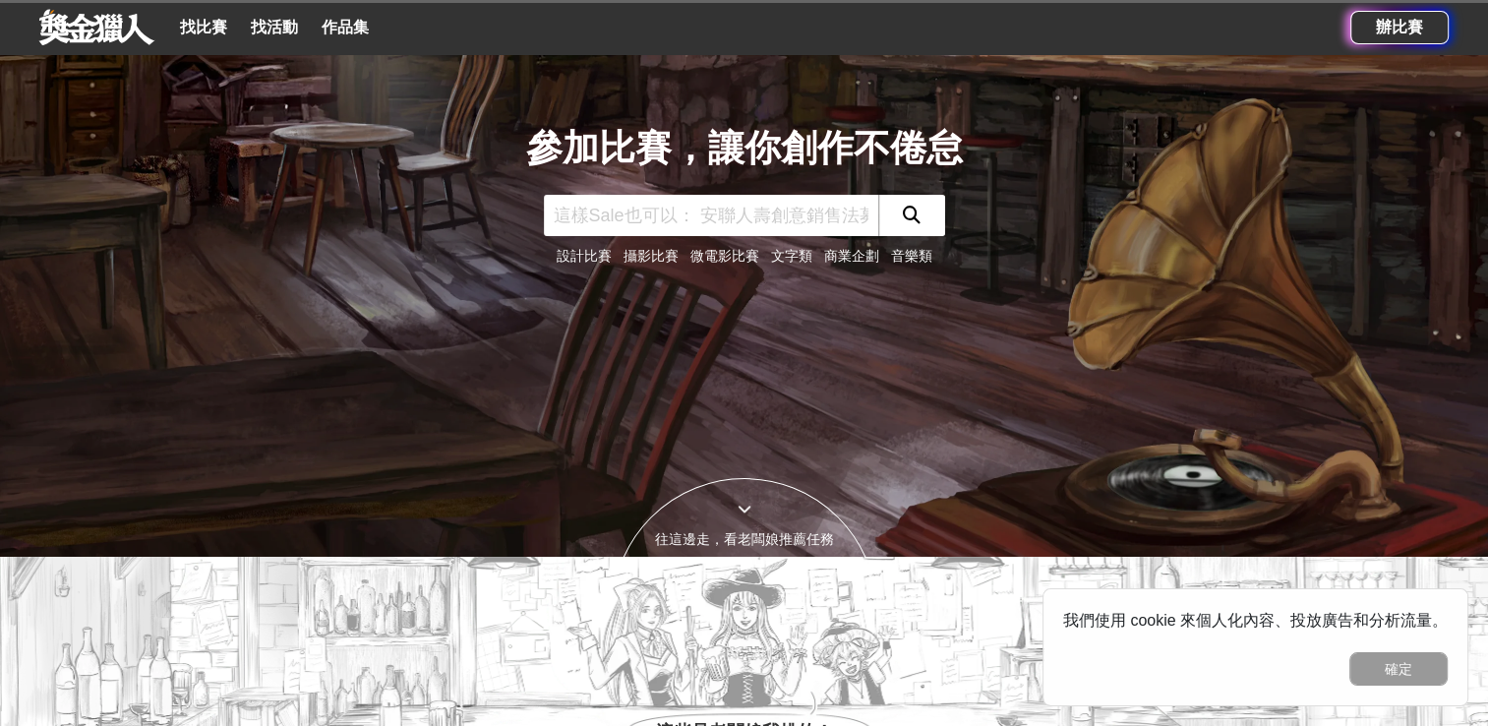
scroll to position [98, 0]
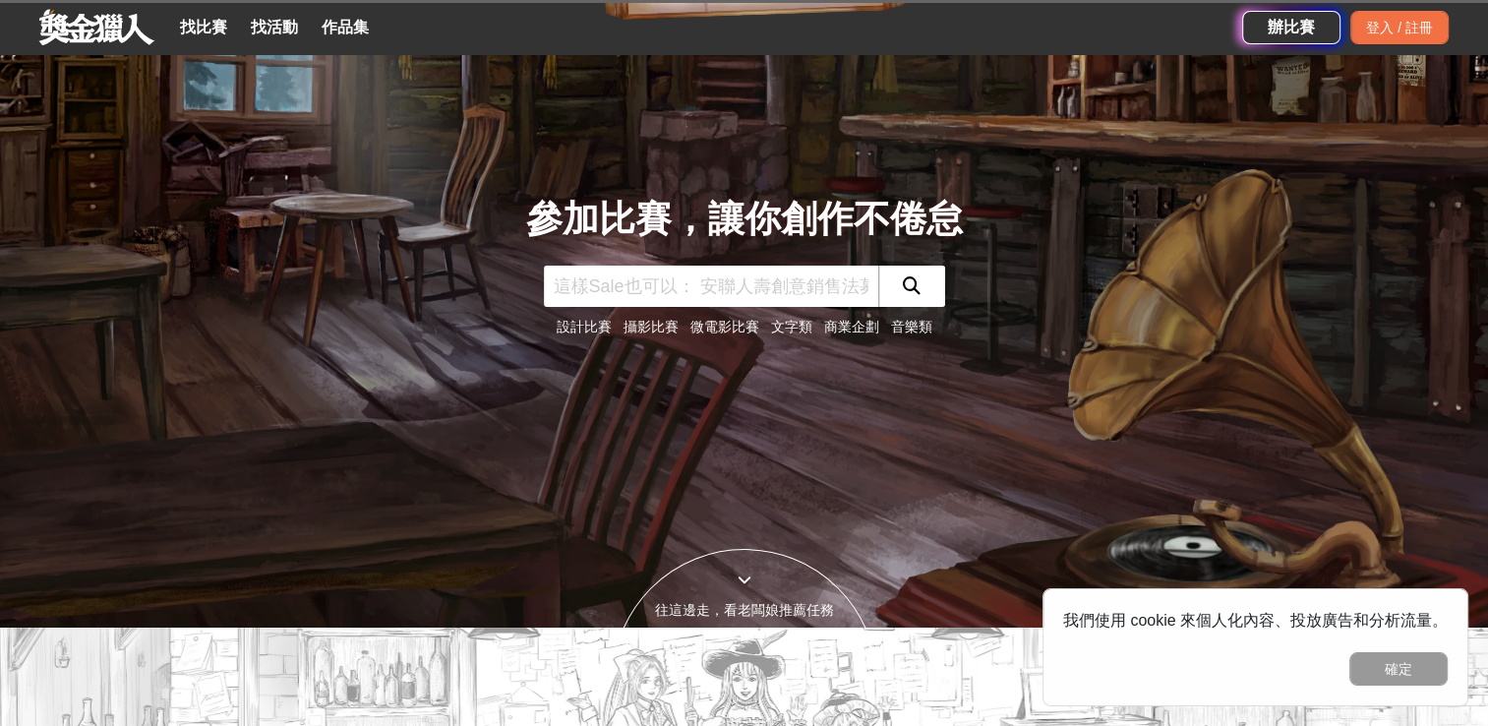
click at [198, 26] on link "找比賽" at bounding box center [203, 28] width 63 height 28
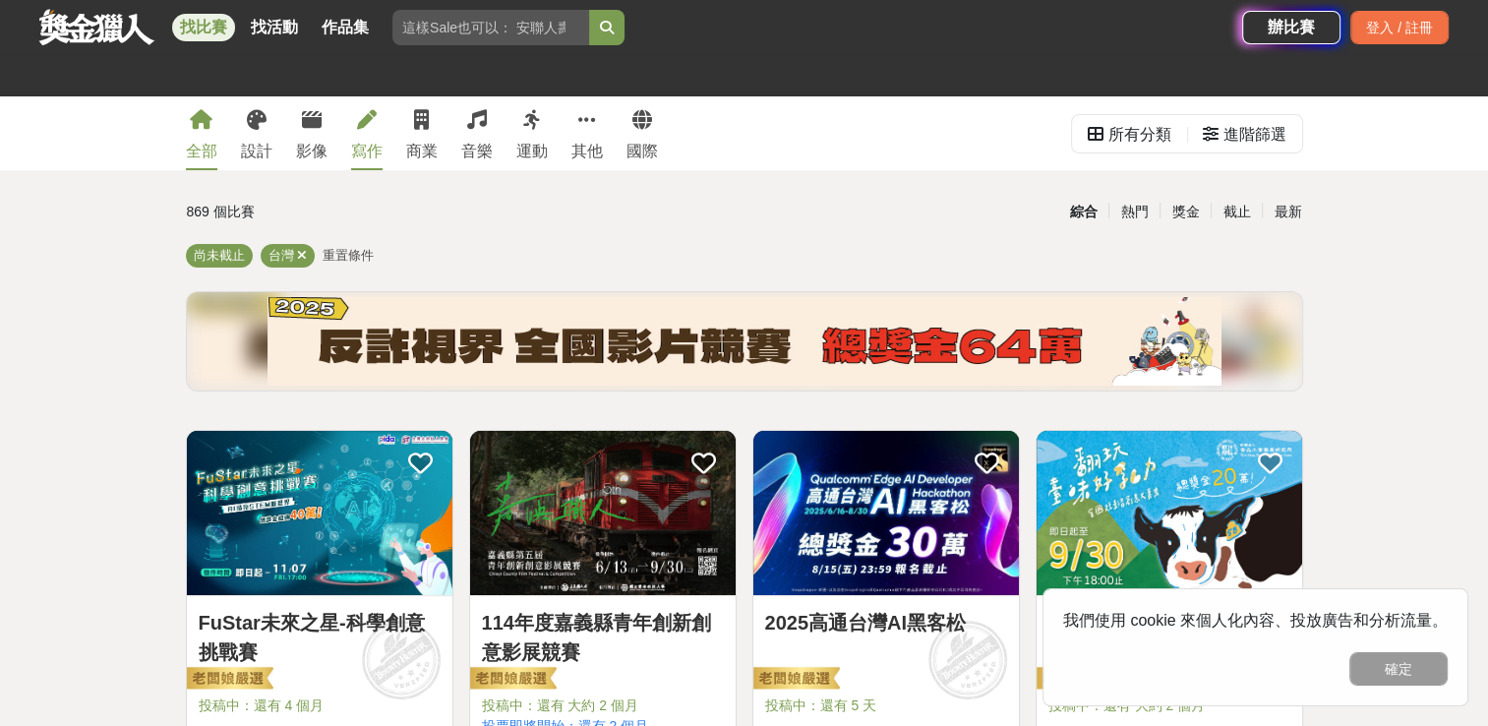
click at [360, 127] on icon at bounding box center [367, 120] width 20 height 20
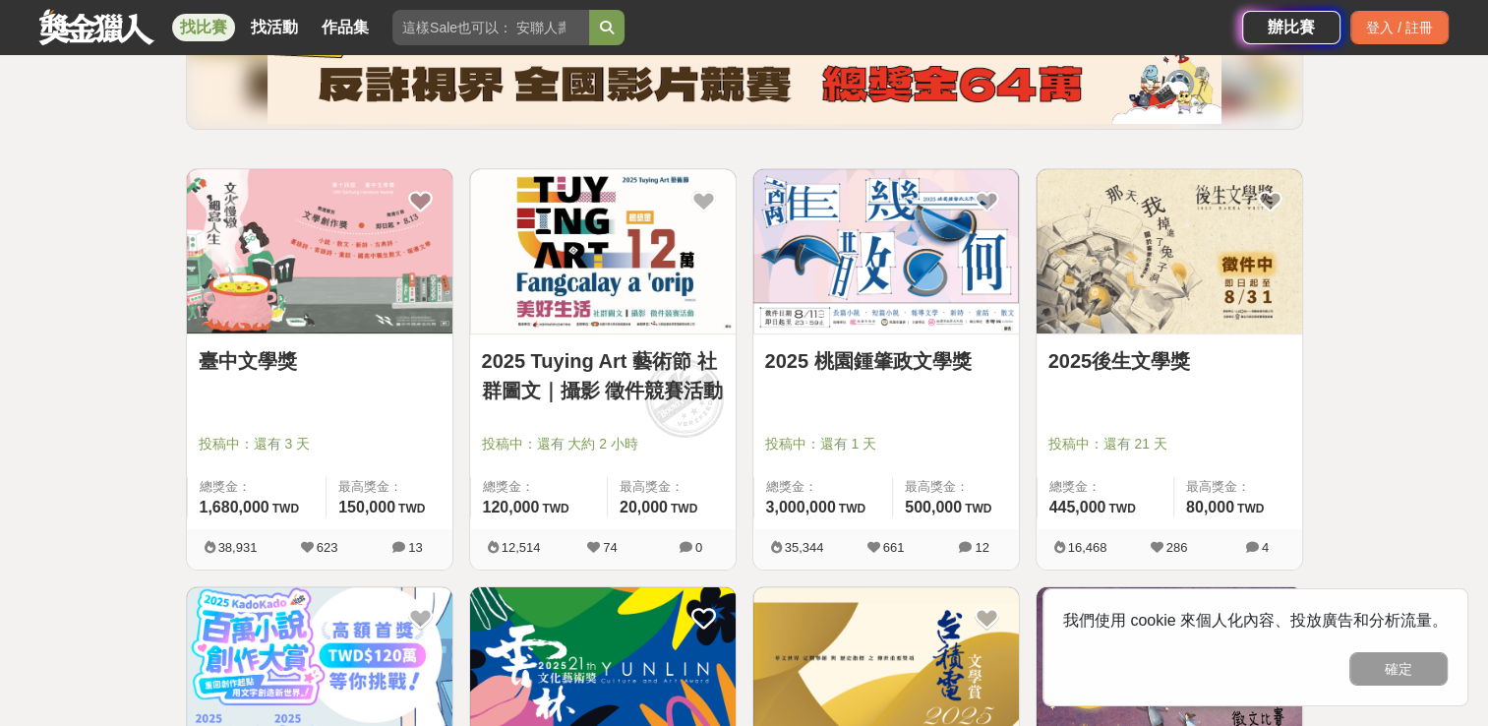
scroll to position [295, 0]
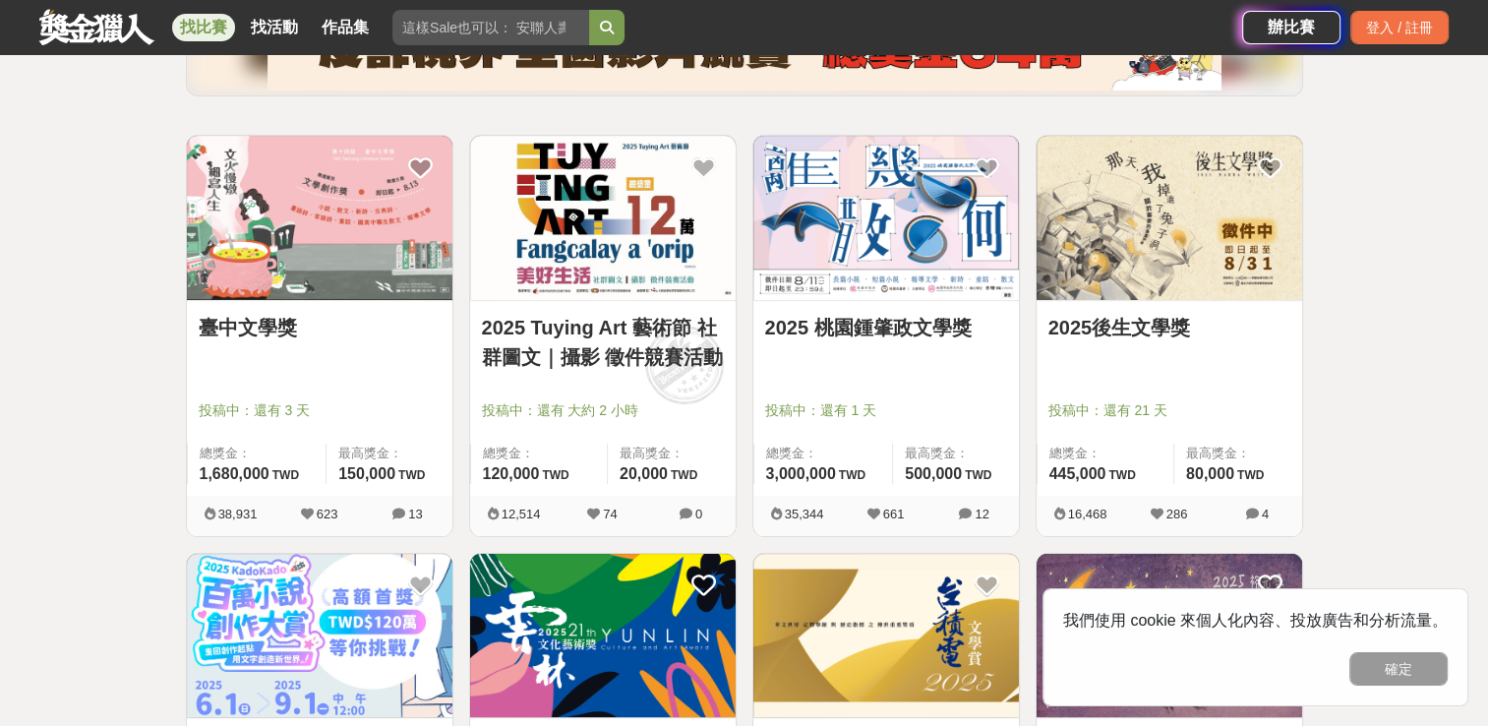
click at [349, 225] on img at bounding box center [320, 218] width 266 height 164
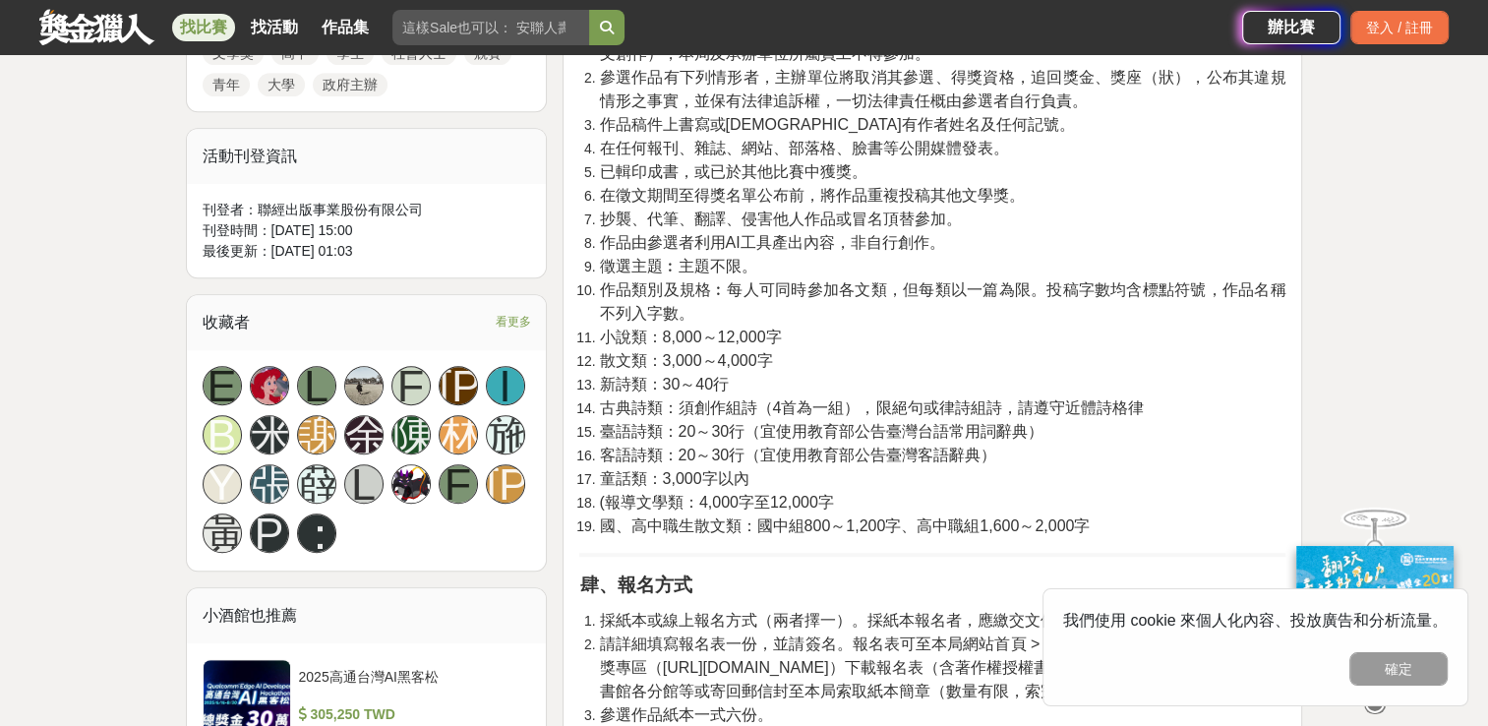
scroll to position [984, 0]
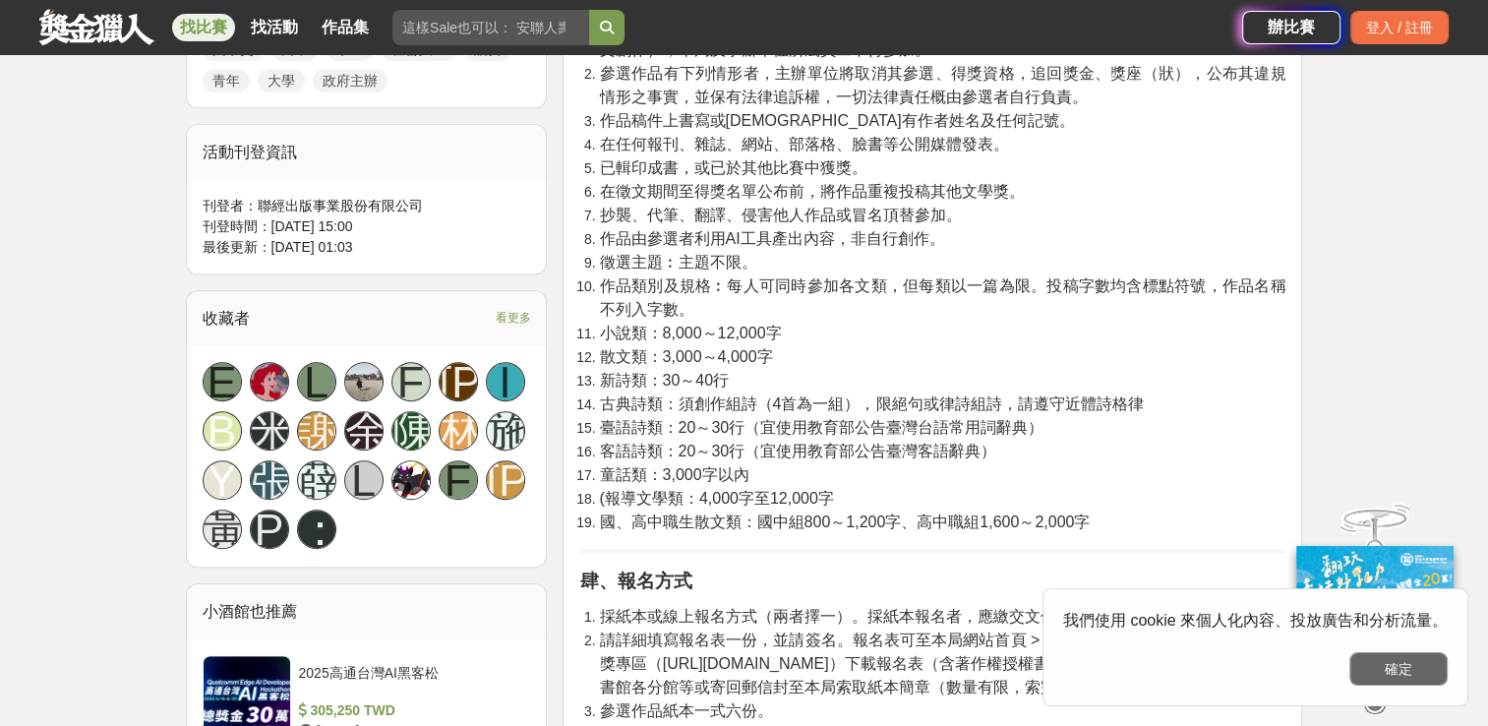
click at [1414, 674] on button "確定" at bounding box center [1398, 668] width 98 height 33
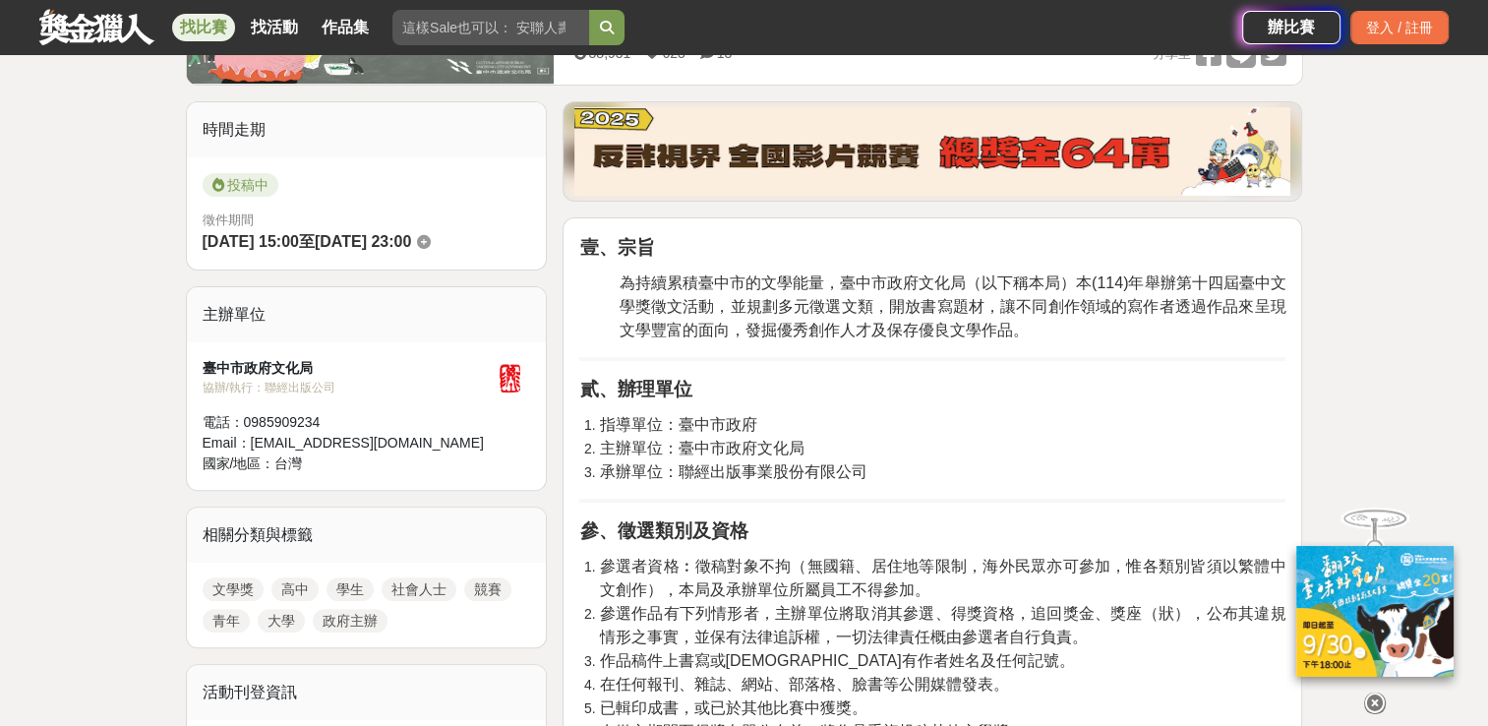
scroll to position [0, 0]
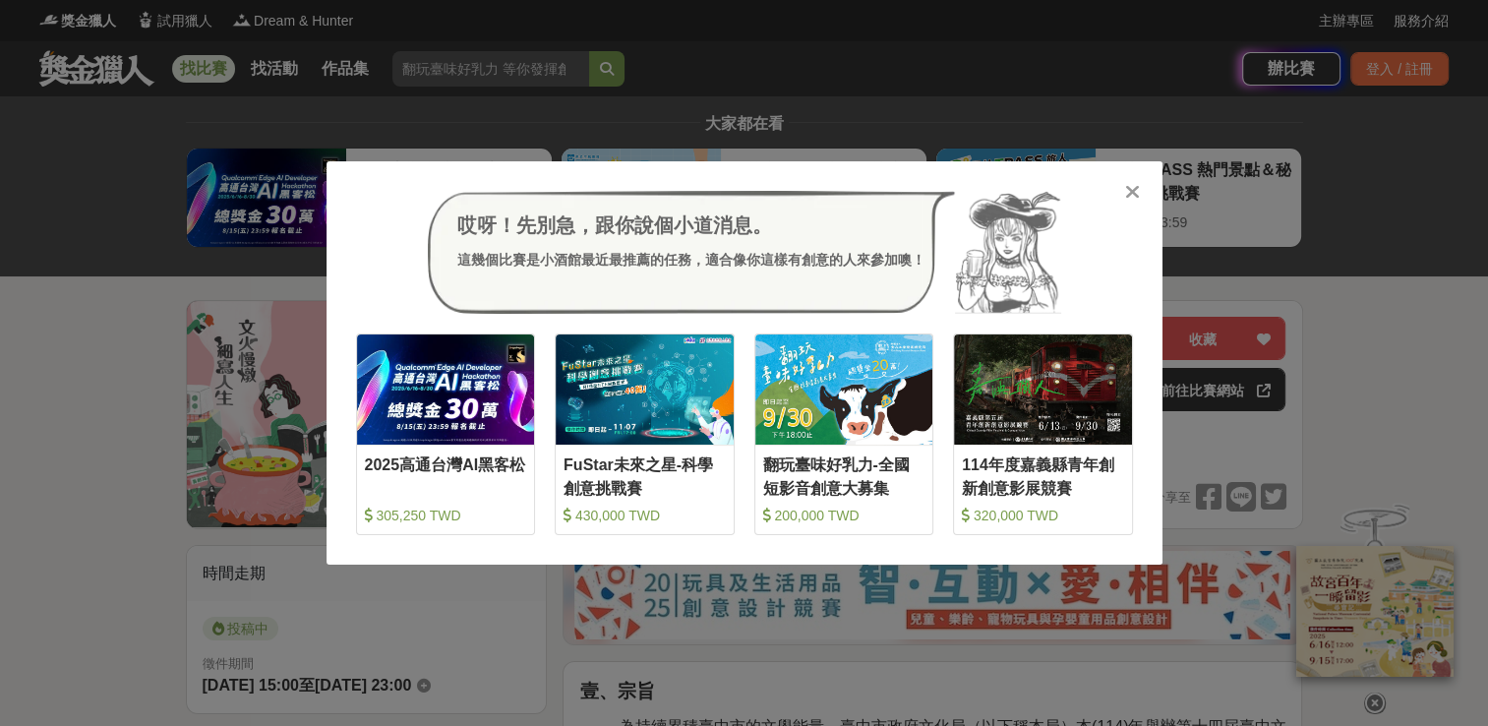
click at [1131, 195] on icon at bounding box center [1132, 192] width 15 height 20
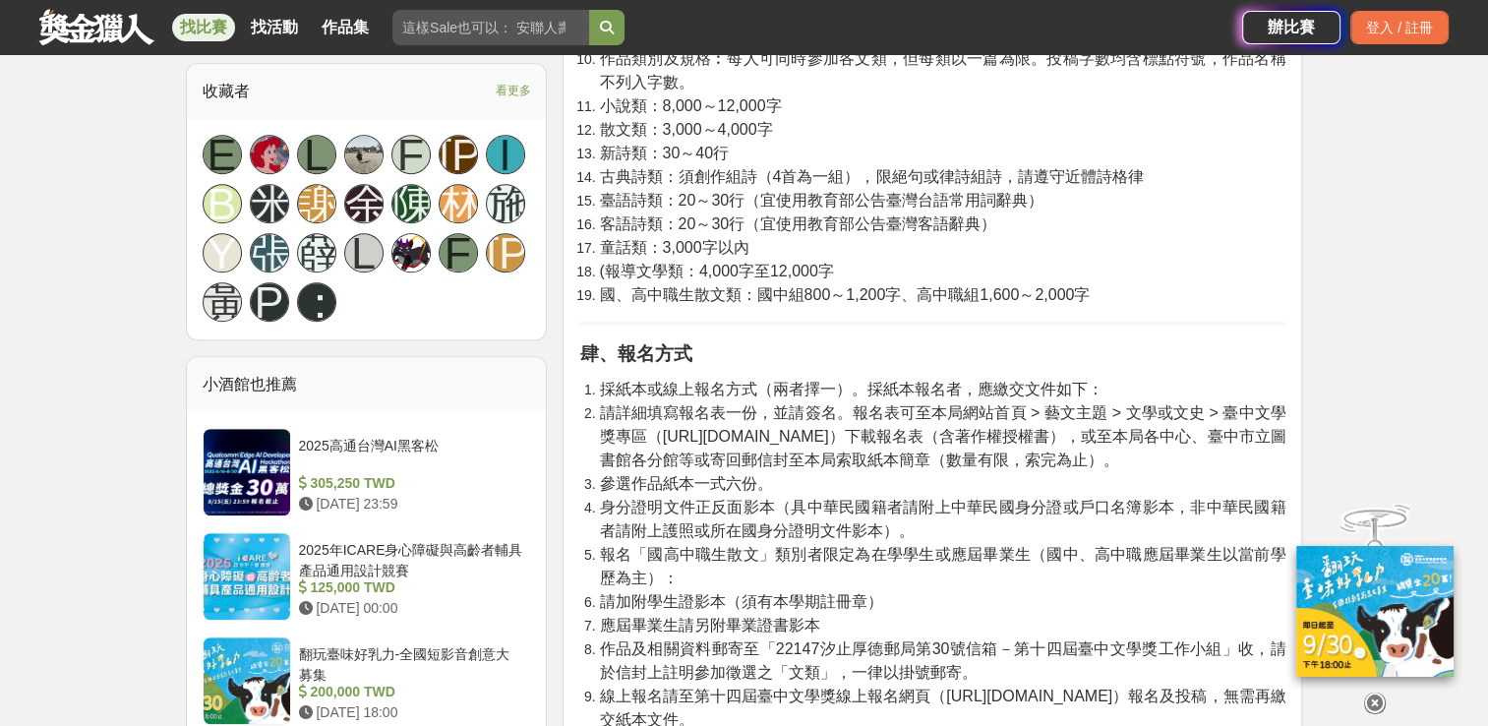
scroll to position [1279, 0]
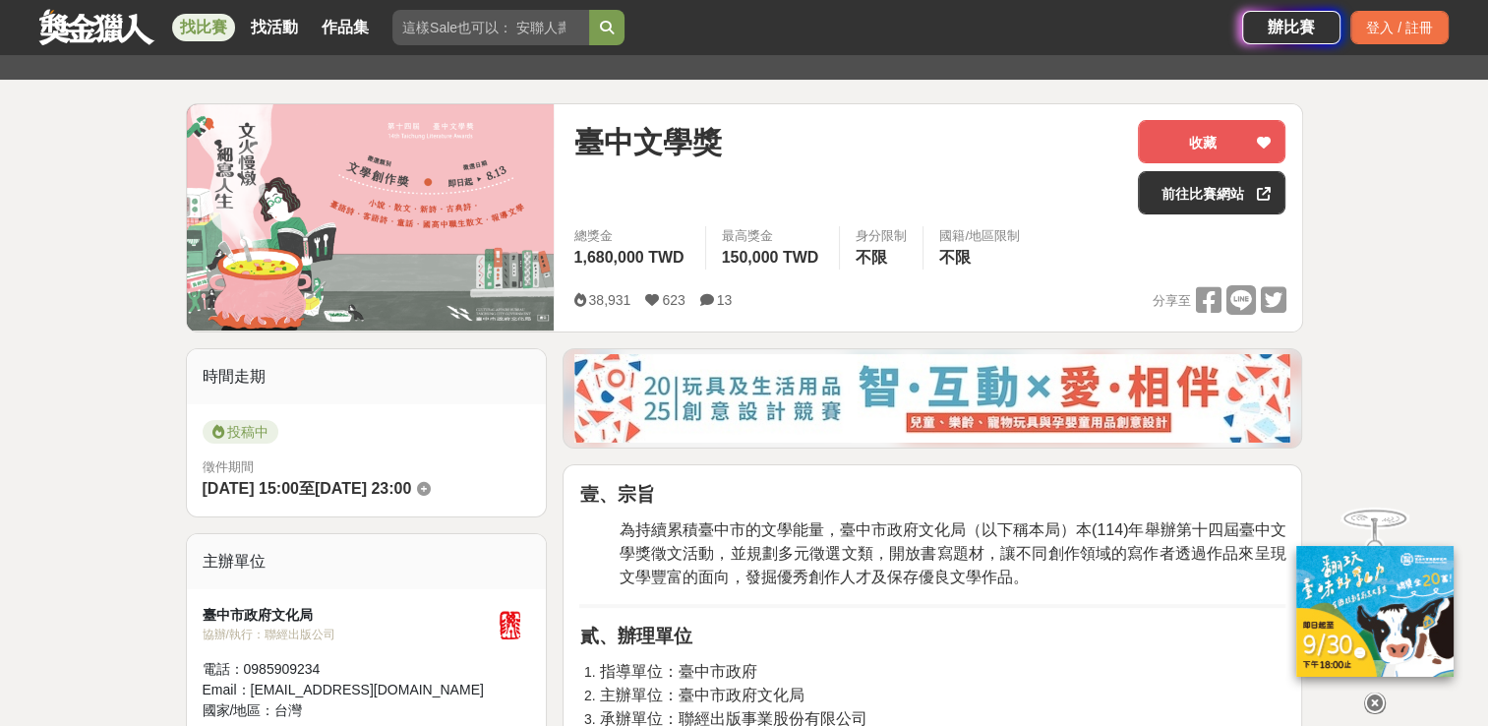
drag, startPoint x: 751, startPoint y: 524, endPoint x: 735, endPoint y: 496, distance: 33.1
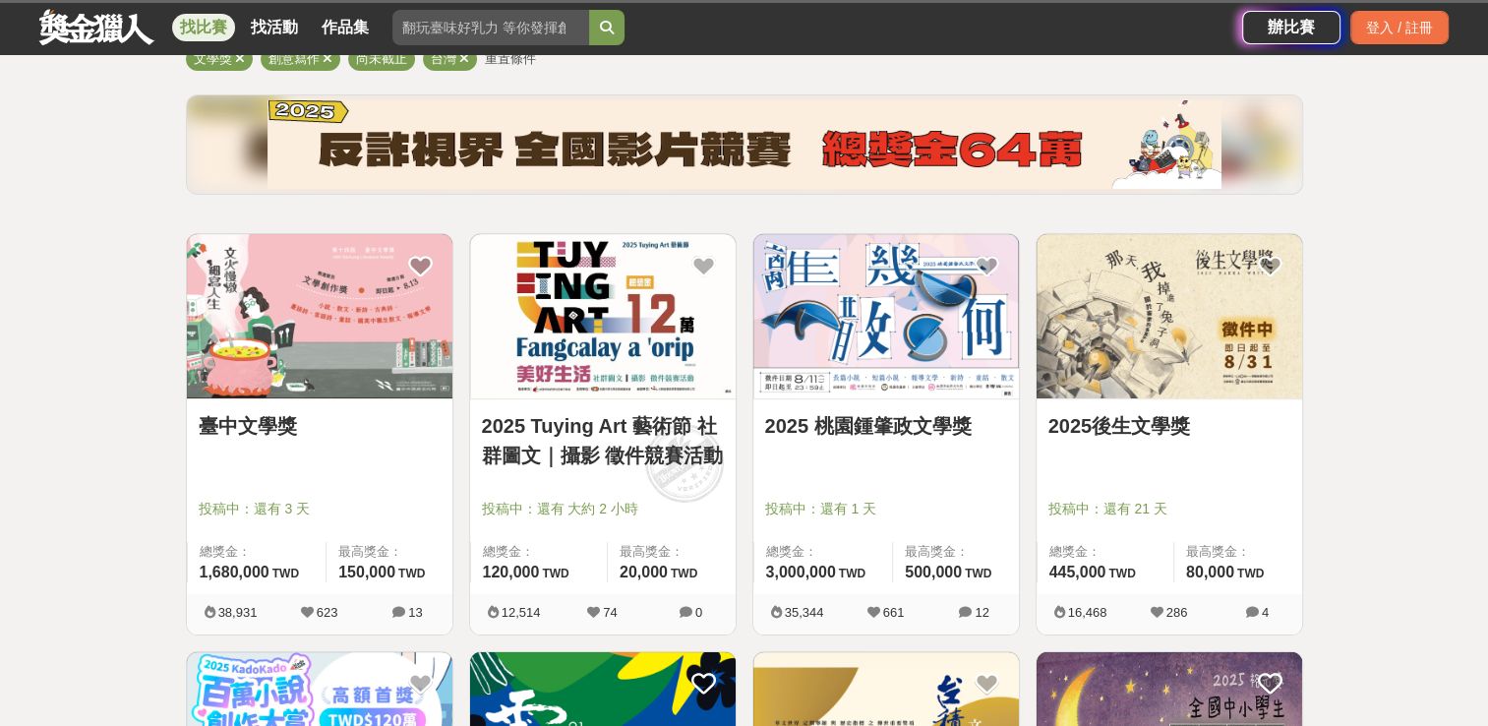
scroll to position [295, 0]
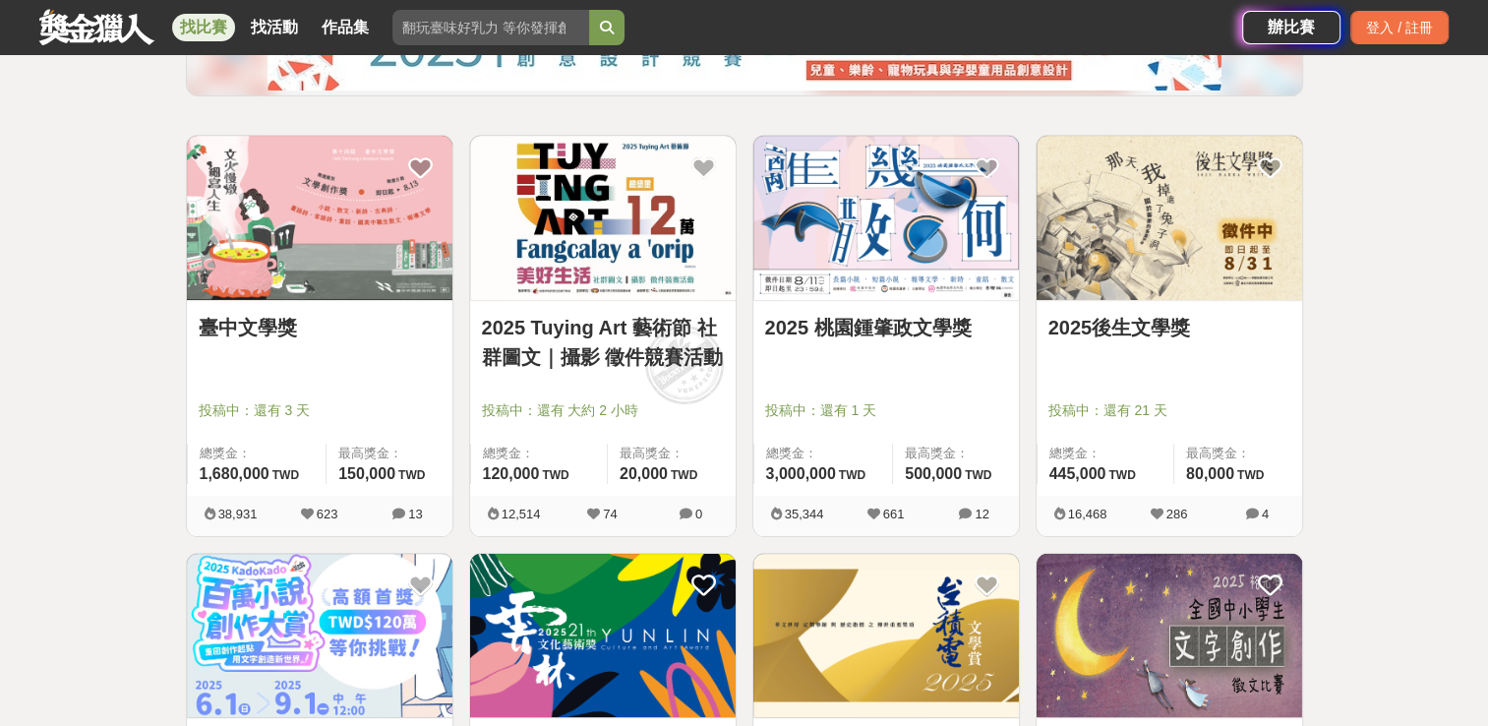
click at [1097, 322] on link "2025後生文學獎" at bounding box center [1169, 328] width 242 height 30
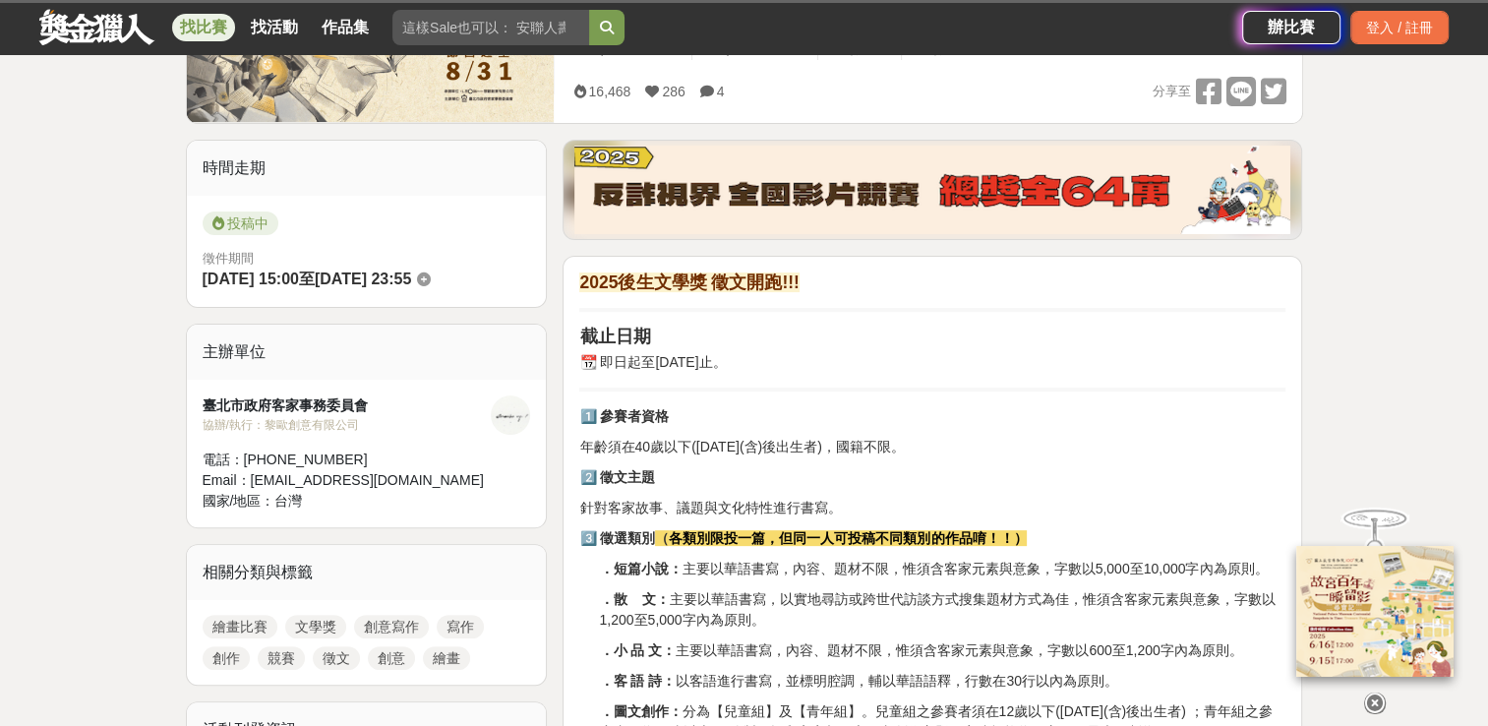
scroll to position [492, 0]
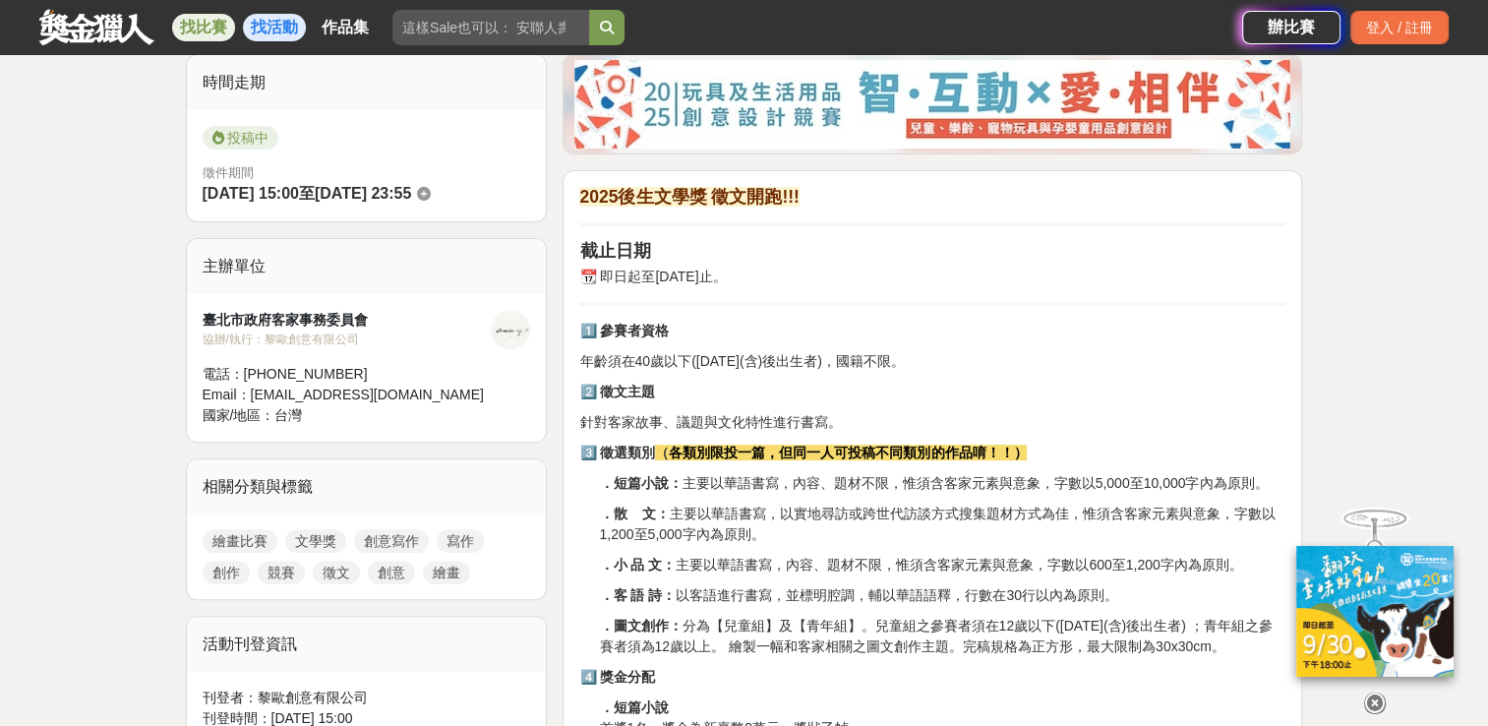
drag, startPoint x: 634, startPoint y: 383, endPoint x: 253, endPoint y: 37, distance: 514.6
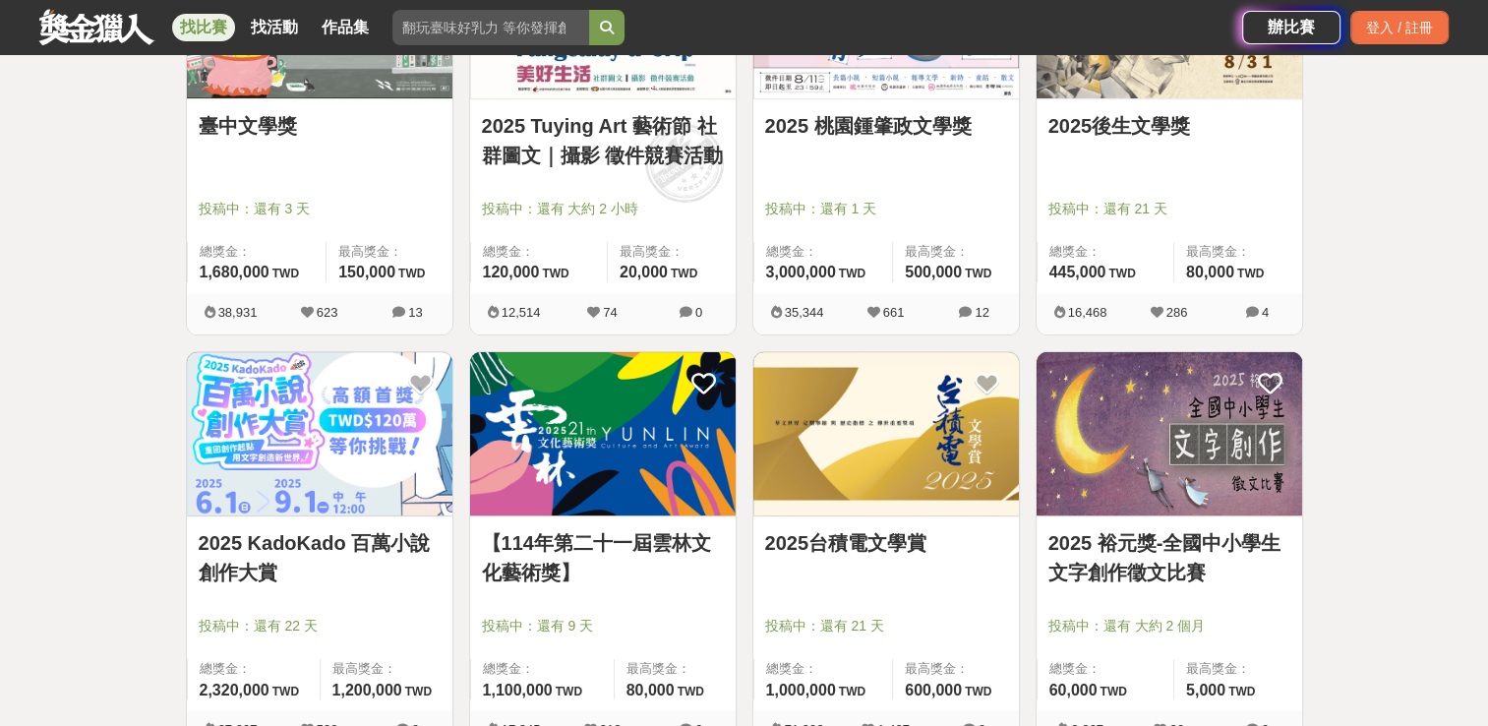
scroll to position [590, 0]
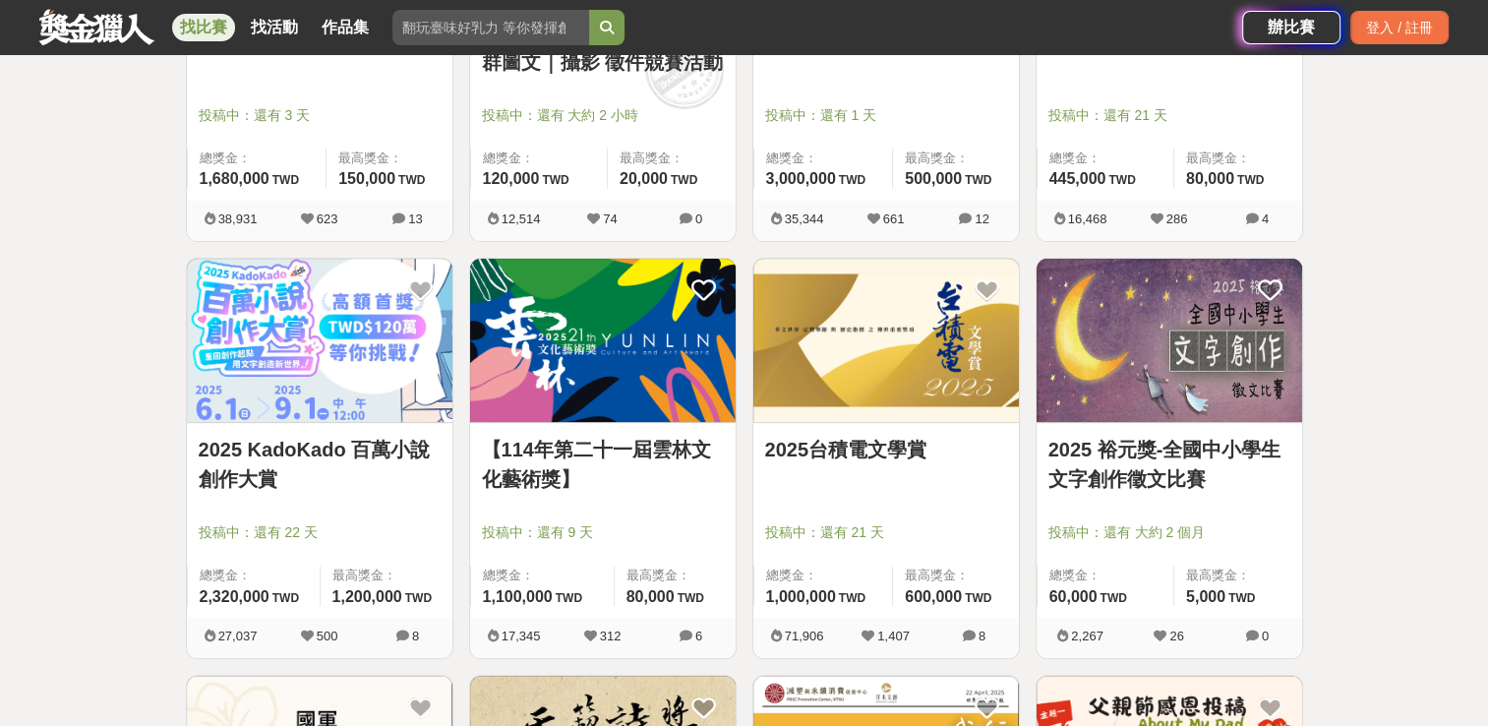
click at [358, 462] on link "2025 KadoKado 百萬小說創作大賞" at bounding box center [320, 464] width 242 height 59
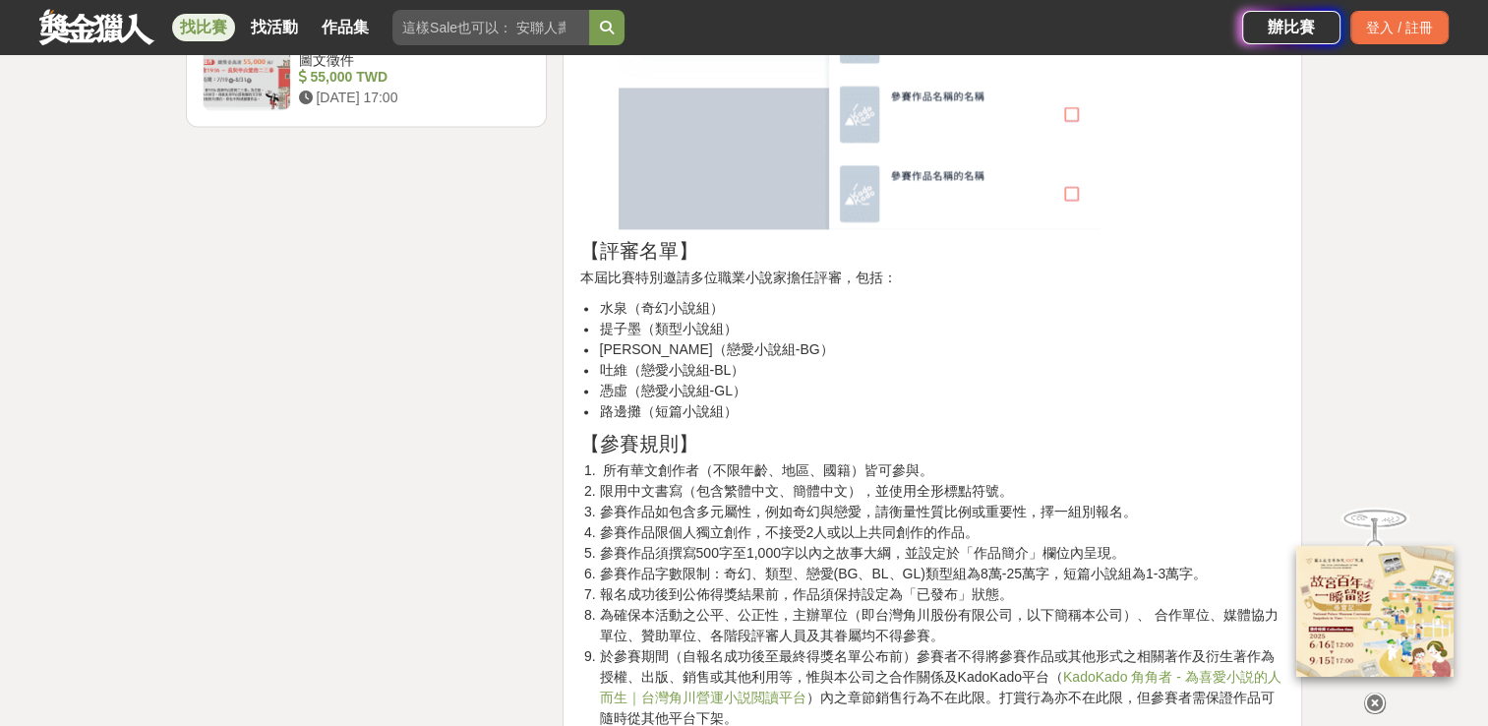
scroll to position [2951, 0]
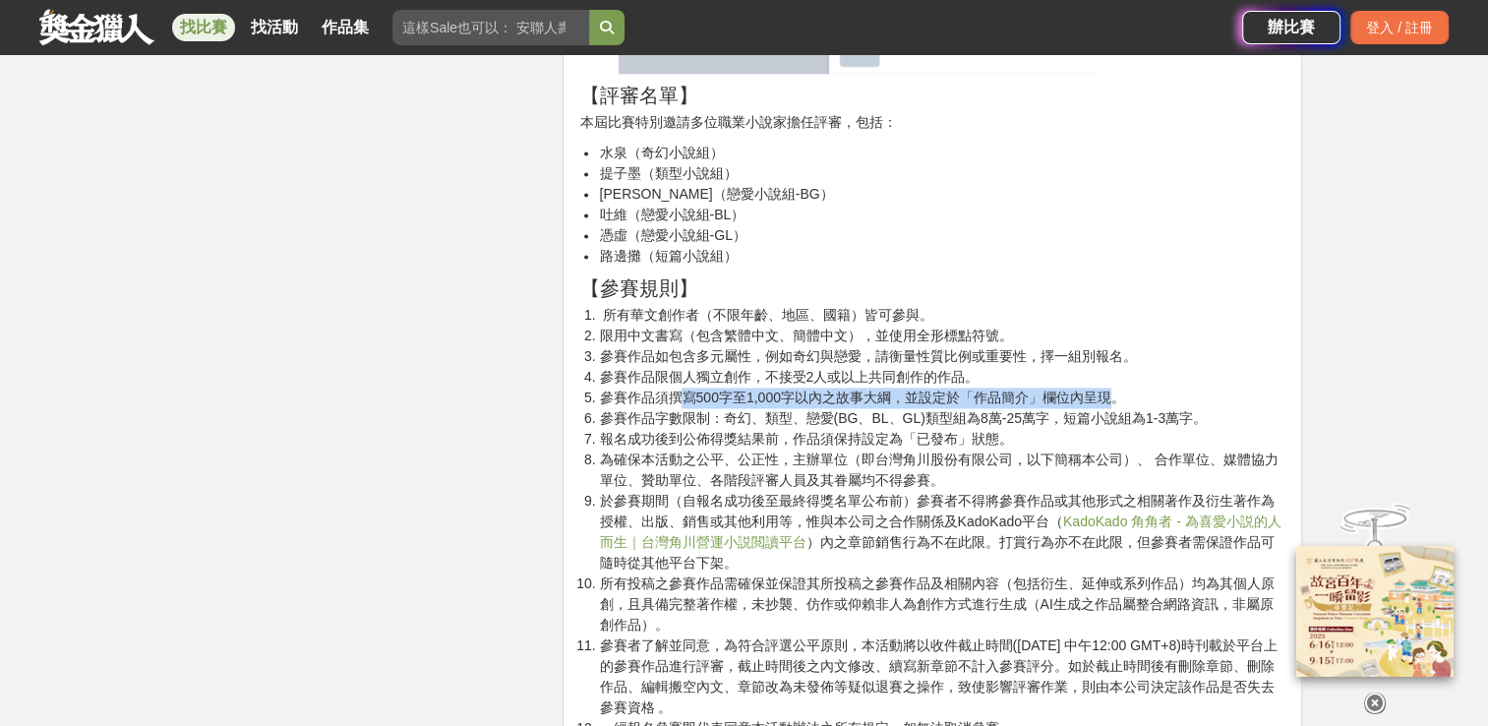
drag, startPoint x: 723, startPoint y: 395, endPoint x: 1110, endPoint y: 405, distance: 387.6
click at [1110, 405] on li "參賽作品須撰寫500字至1,000字以內之故事大綱，並設定於「作品簡介」欄位內呈現。" at bounding box center [942, 398] width 687 height 21
click at [762, 435] on li "報名成功後到公佈得獎結果前，作品須保持設定為「已發布」狀態。" at bounding box center [942, 439] width 687 height 21
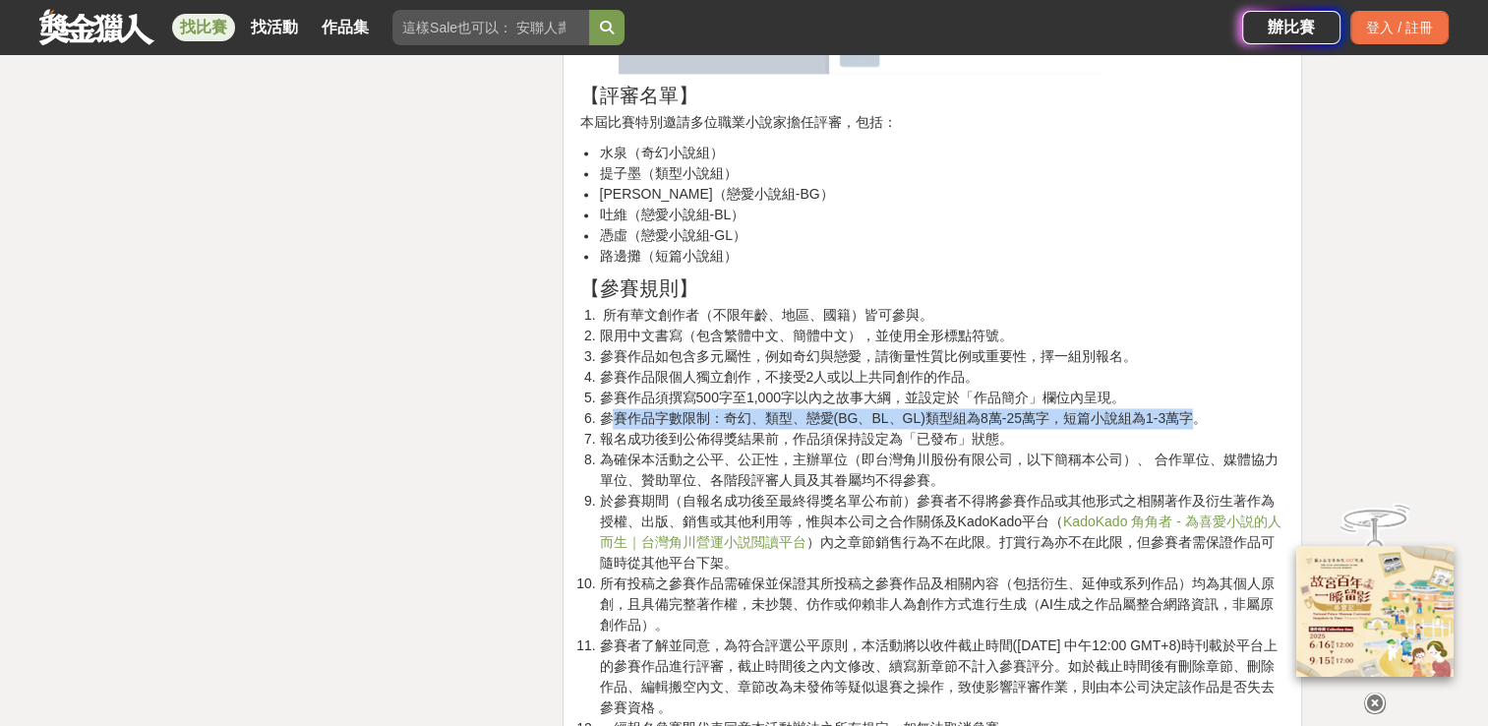
drag, startPoint x: 611, startPoint y: 419, endPoint x: 1191, endPoint y: 423, distance: 580.3
click at [1191, 423] on li "參賽作品字數限制：奇幻、類型、戀愛(BG、BL、GL)類型組為8萬-25萬字，短篇小說組為1-3萬字。" at bounding box center [942, 418] width 687 height 21
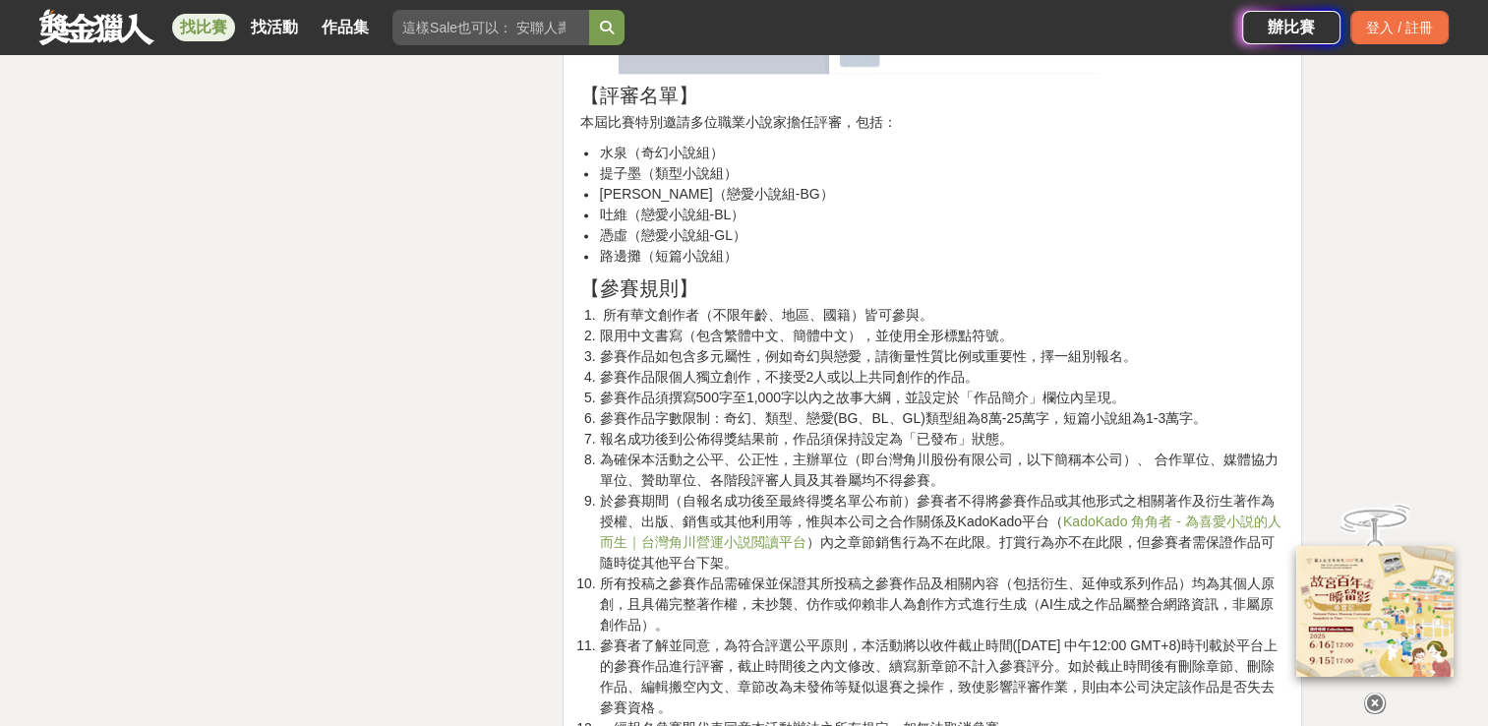
click at [830, 443] on li "報名成功後到公佈得獎結果前，作品須保持設定為「已發布」狀態。" at bounding box center [942, 439] width 687 height 21
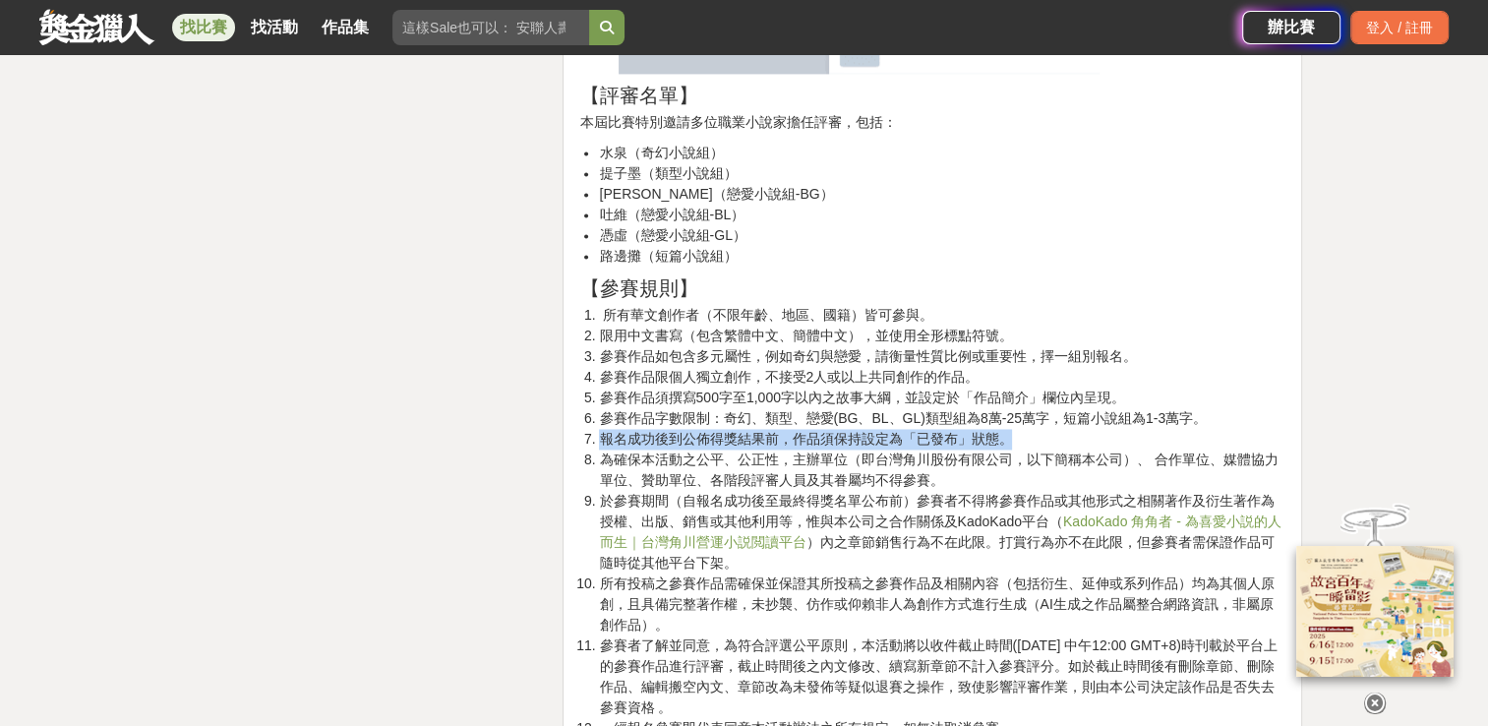
drag, startPoint x: 607, startPoint y: 435, endPoint x: 1028, endPoint y: 443, distance: 421.0
click at [1028, 443] on li "報名成功後到公佈得獎結果前，作品須保持設定為「已發布」狀態。" at bounding box center [942, 439] width 687 height 21
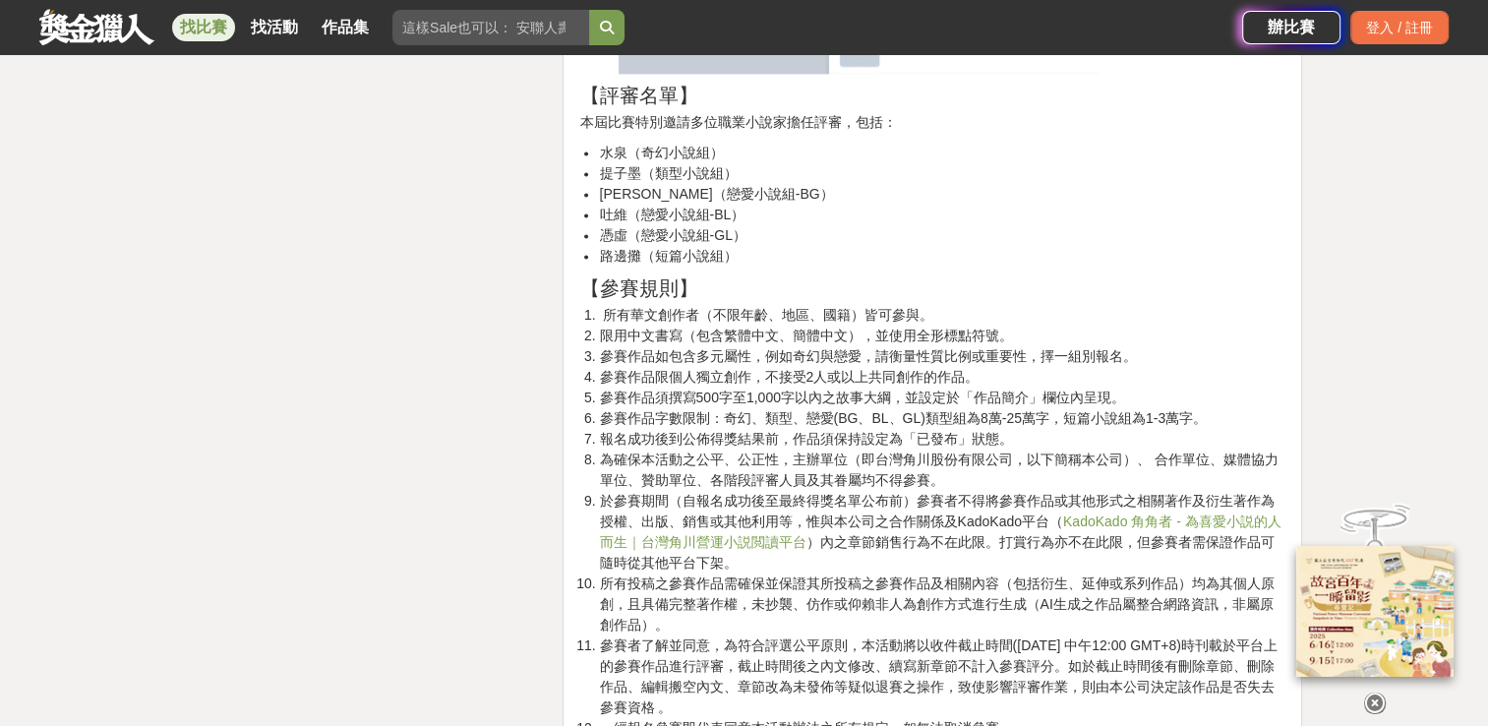
click at [657, 457] on li "為確保本活動之公平、公正性，主辦單位（即台灣角川股份有限公司，以下簡稱本公司）、 合作單位、媒體協力單位、贊助單位、各階段評審人員及其眷屬均不得參賽。" at bounding box center [942, 469] width 687 height 41
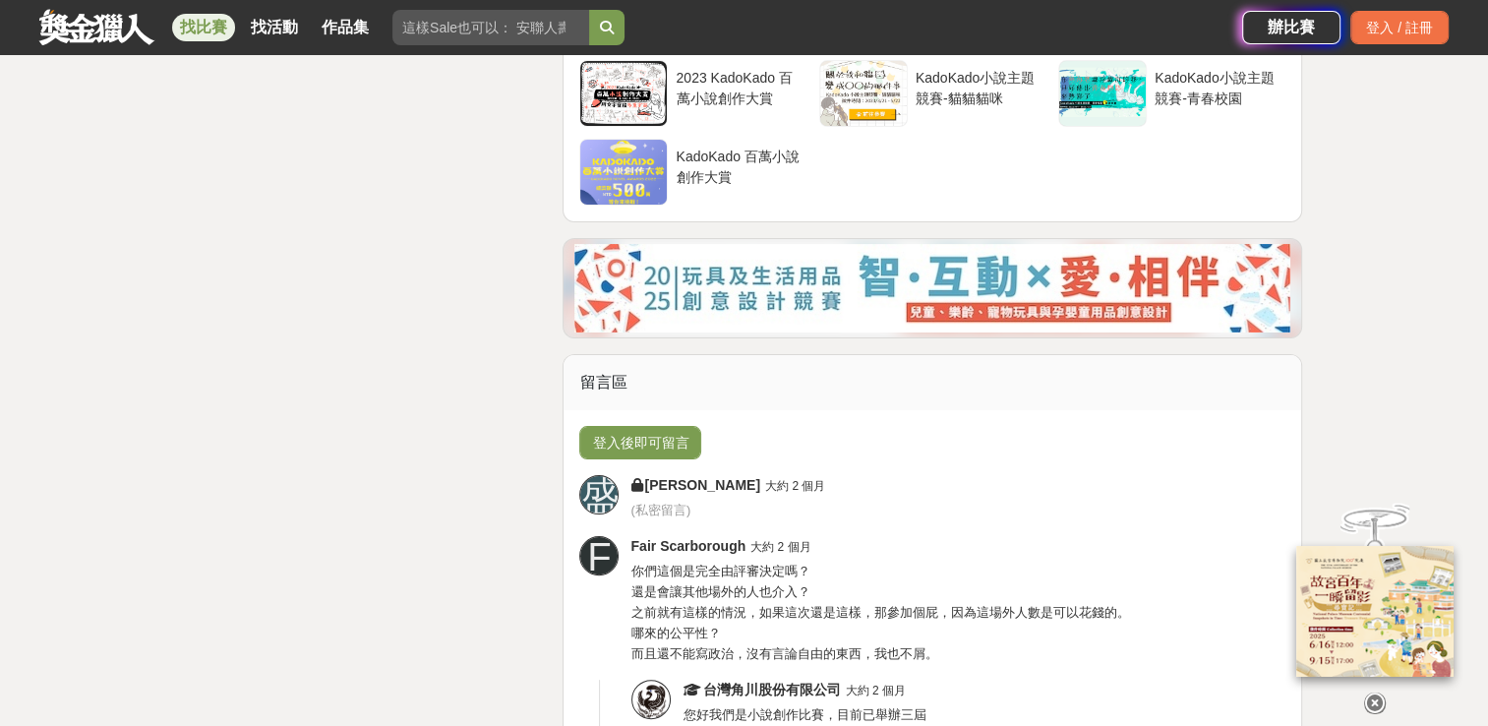
scroll to position [7672, 0]
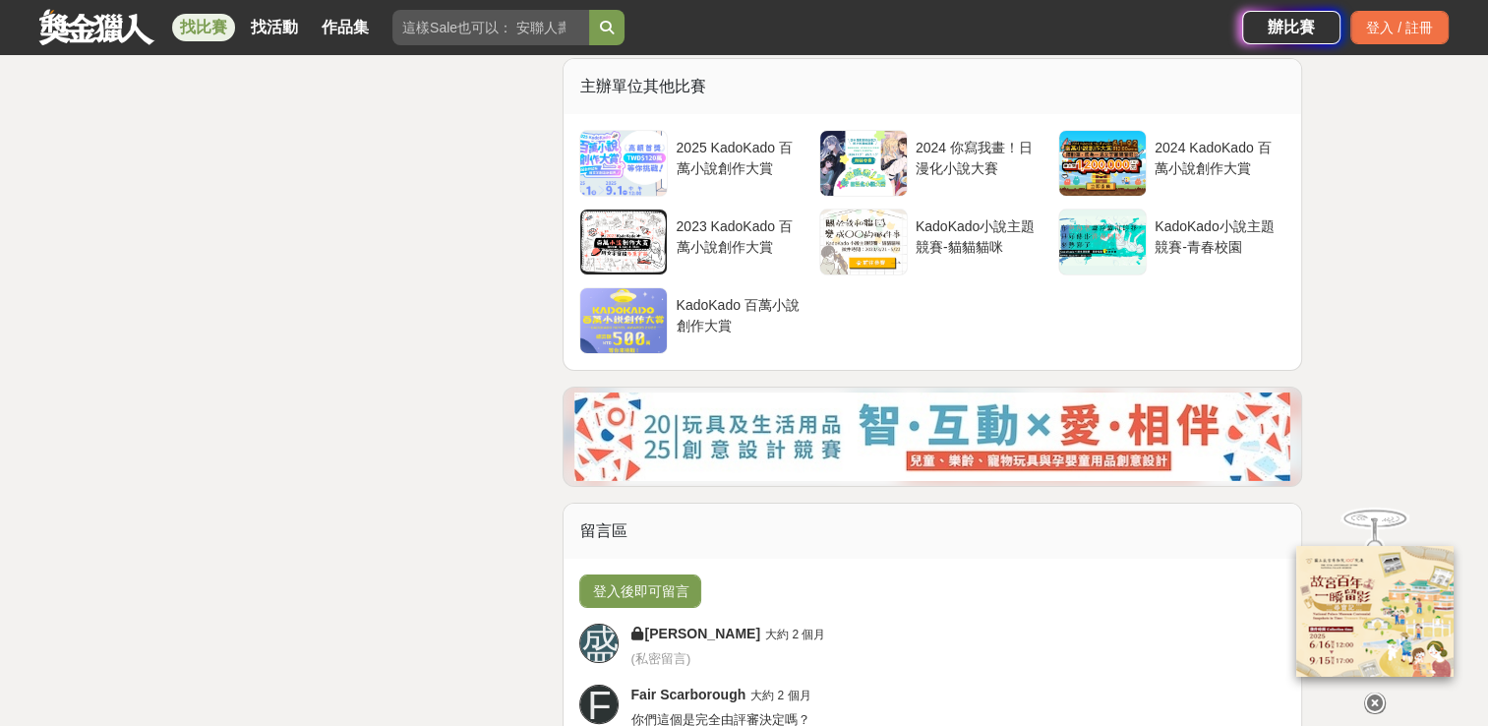
drag, startPoint x: 779, startPoint y: 430, endPoint x: 820, endPoint y: 430, distance: 41.3
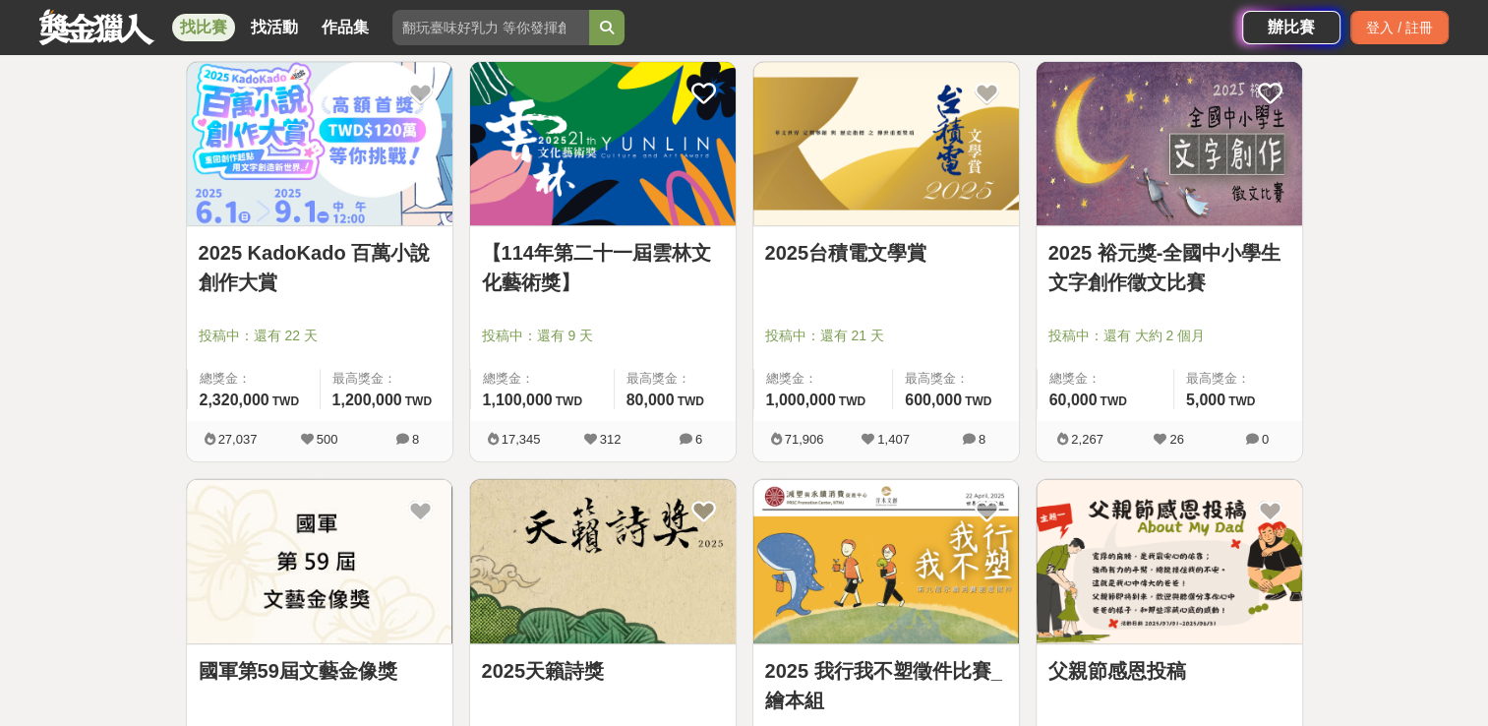
scroll to position [787, 0]
click at [868, 257] on link "2025台積電文學賞" at bounding box center [886, 253] width 242 height 30
